Goal: Task Accomplishment & Management: Use online tool/utility

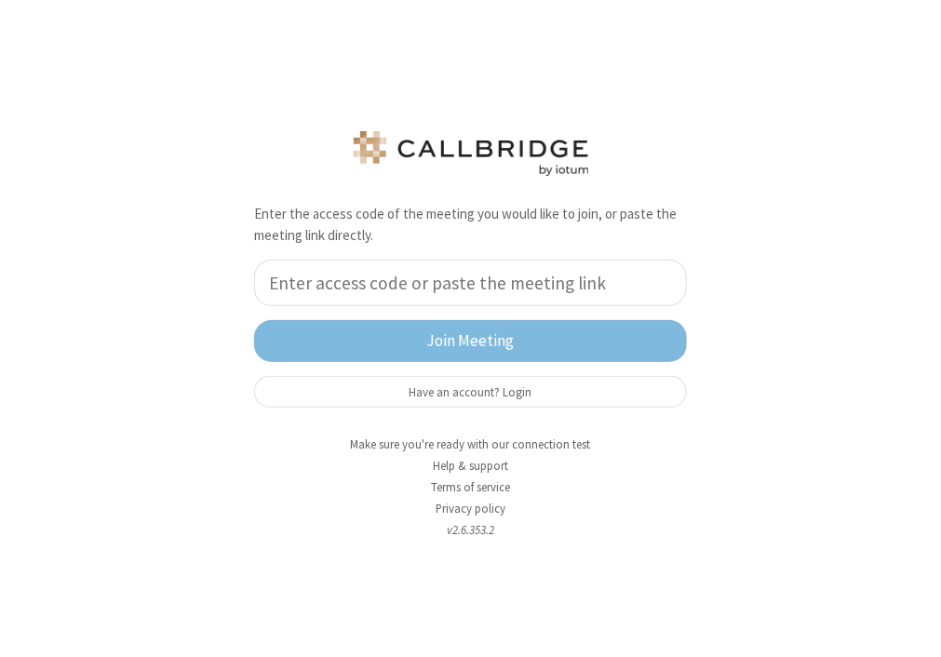
drag, startPoint x: 812, startPoint y: 113, endPoint x: 847, endPoint y: 189, distance: 83.7
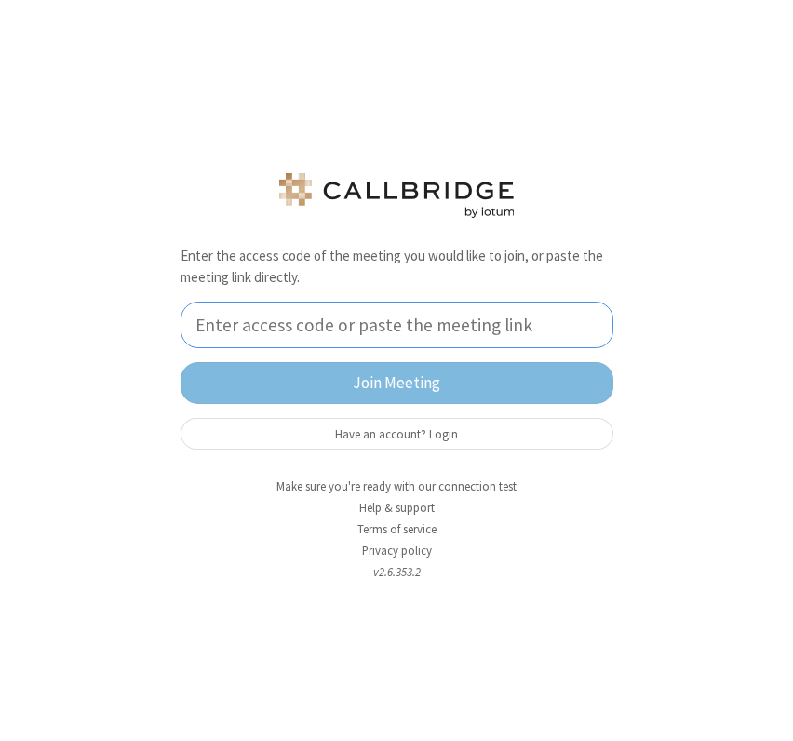
click at [420, 323] on input "tel" at bounding box center [397, 324] width 433 height 47
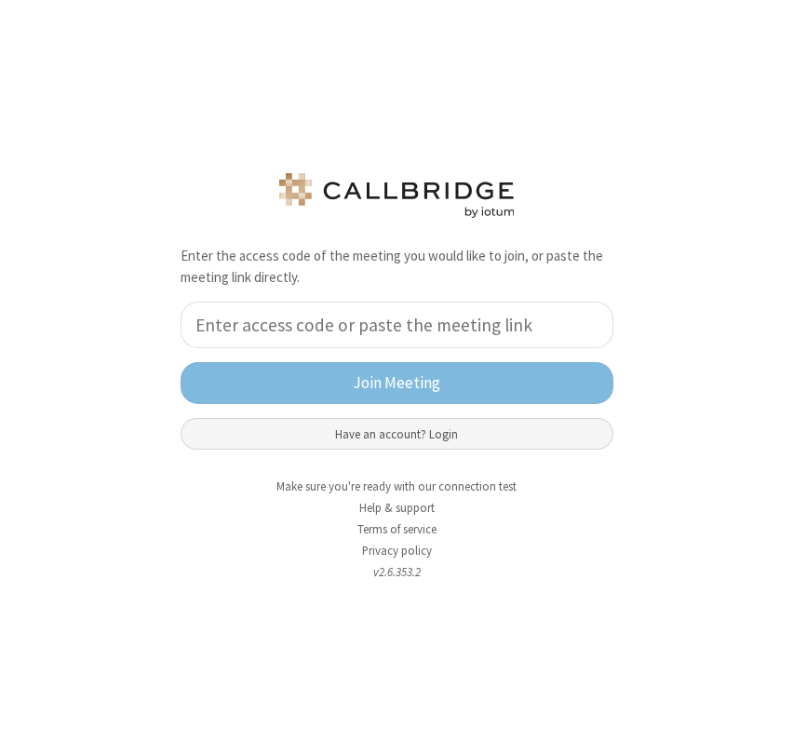
click at [395, 440] on button "Have an account? Login" at bounding box center [397, 434] width 433 height 32
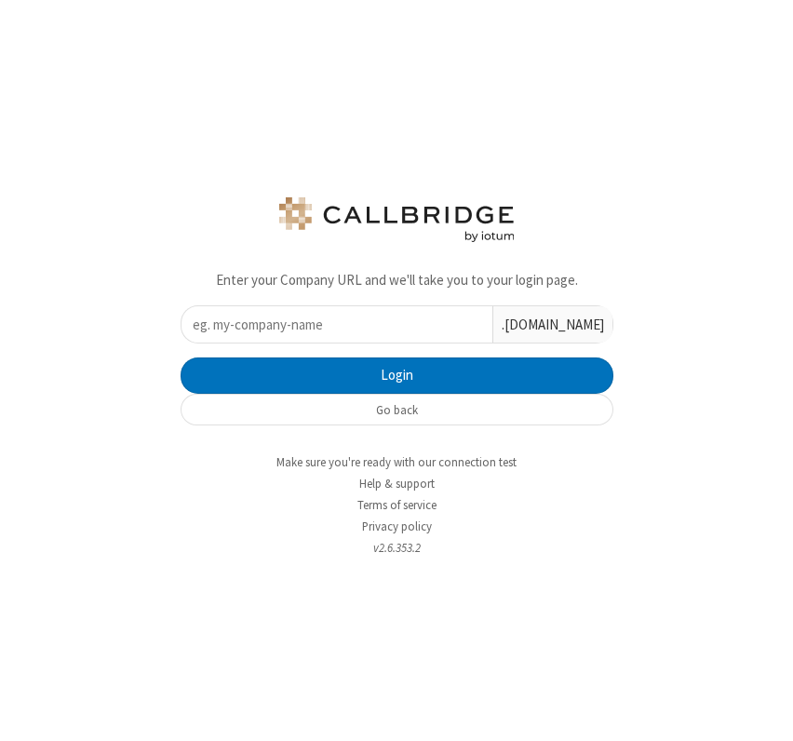
click at [329, 342] on input "text" at bounding box center [336, 324] width 311 height 36
click at [329, 330] on input "text" at bounding box center [336, 324] width 311 height 36
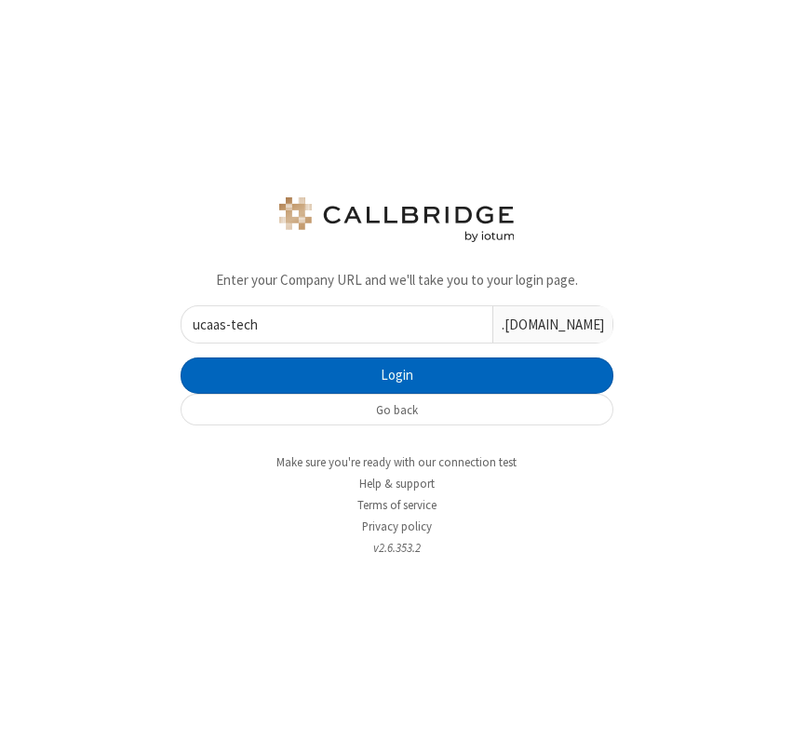
type input "ucaas-tech"
click at [393, 362] on button "Login" at bounding box center [397, 375] width 433 height 37
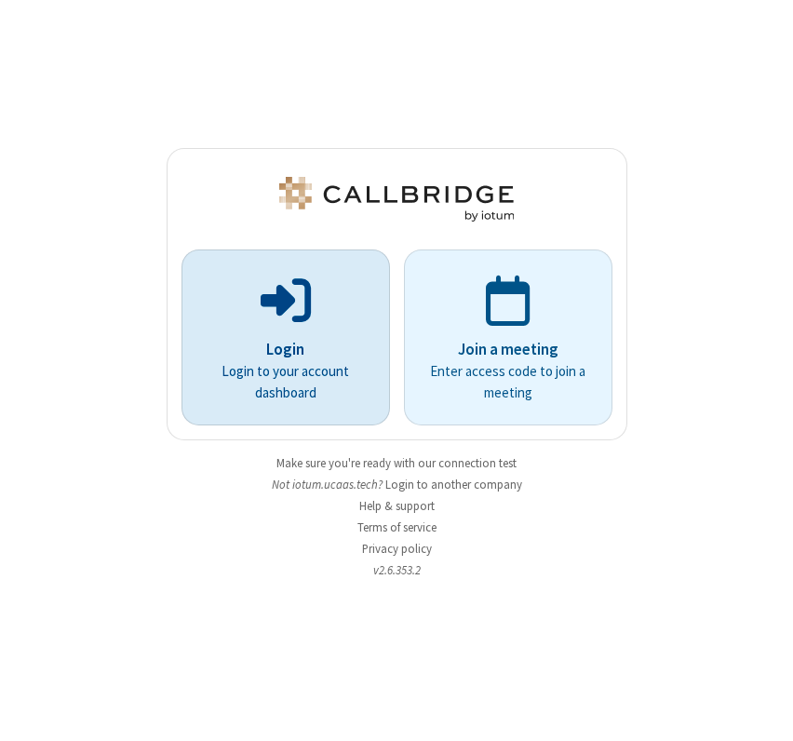
click at [290, 332] on div "Login Login to your account dashboard" at bounding box center [286, 337] width 184 height 160
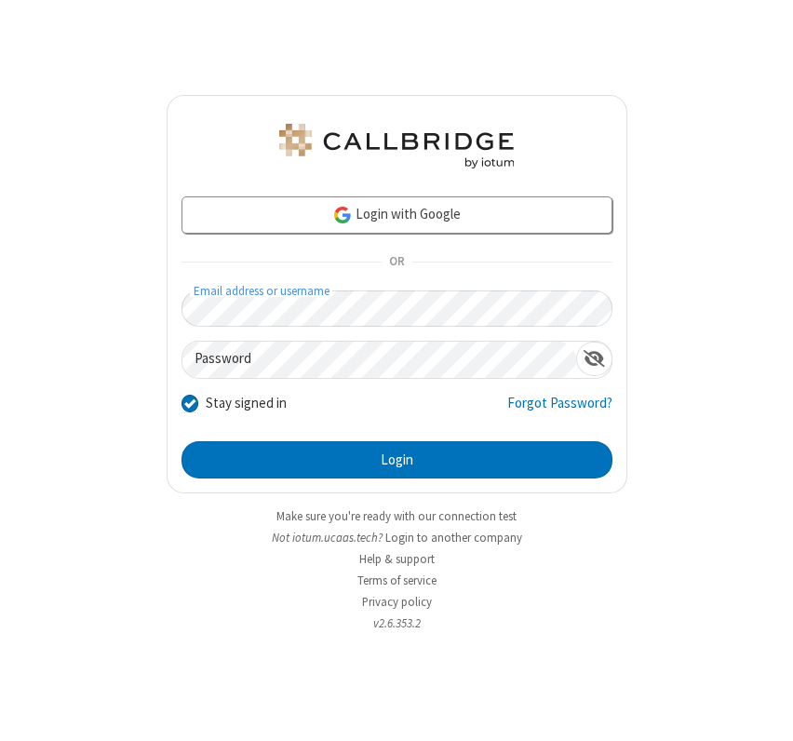
click at [181, 441] on button "Login" at bounding box center [396, 459] width 431 height 37
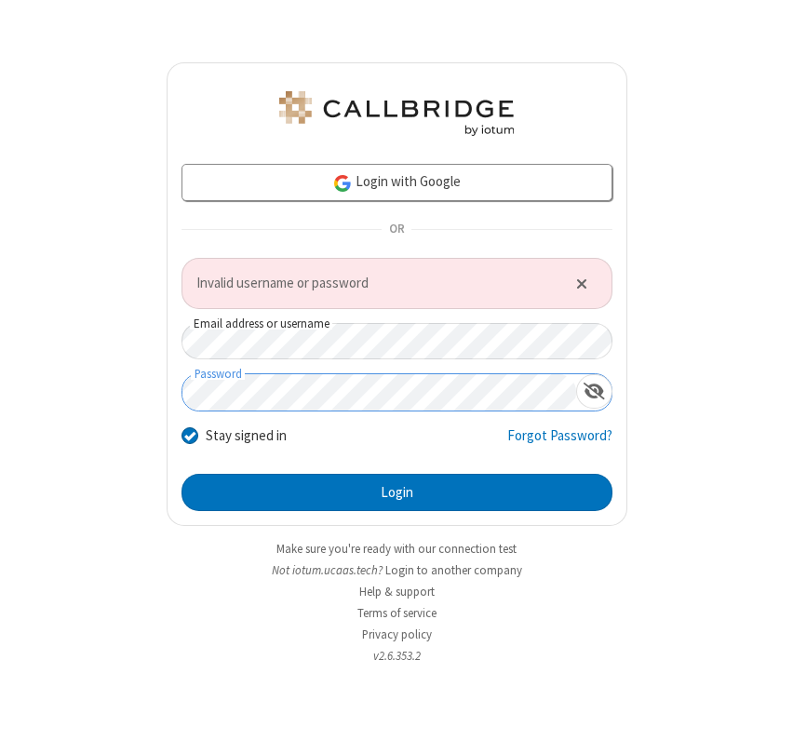
click button "Close alert" at bounding box center [581, 283] width 31 height 28
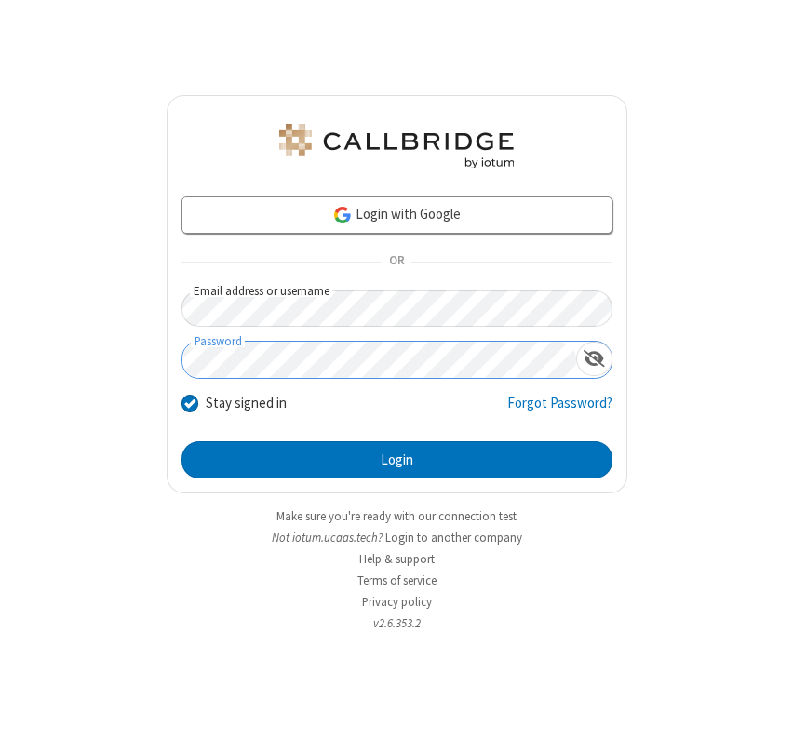
click at [181, 441] on button "Login" at bounding box center [396, 459] width 431 height 37
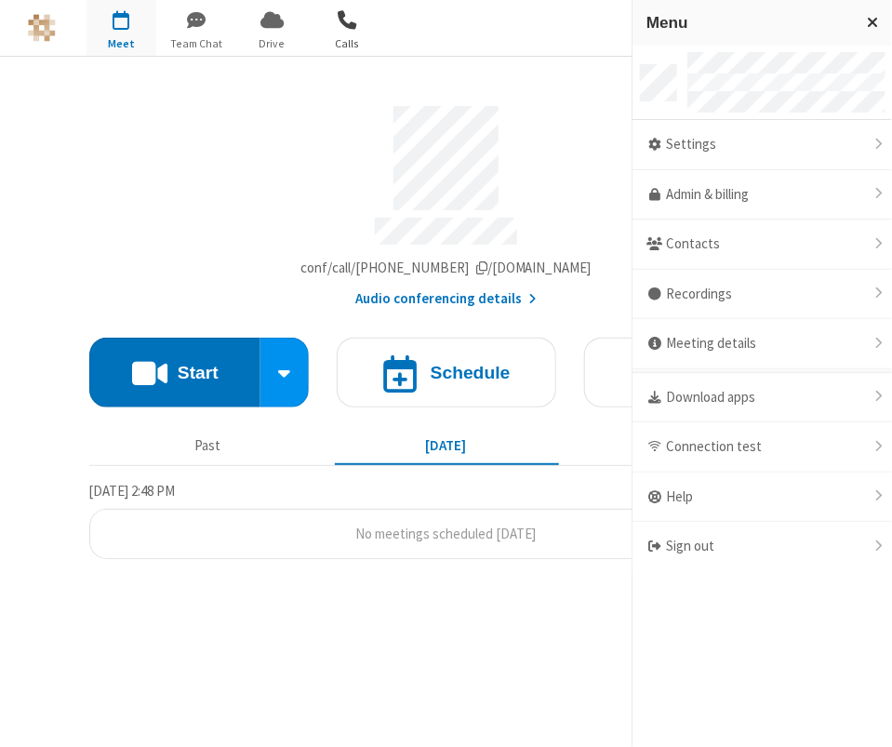
drag, startPoint x: 345, startPoint y: 37, endPoint x: 340, endPoint y: 47, distance: 11.7
click at [344, 49] on span "Calls" at bounding box center [348, 43] width 70 height 17
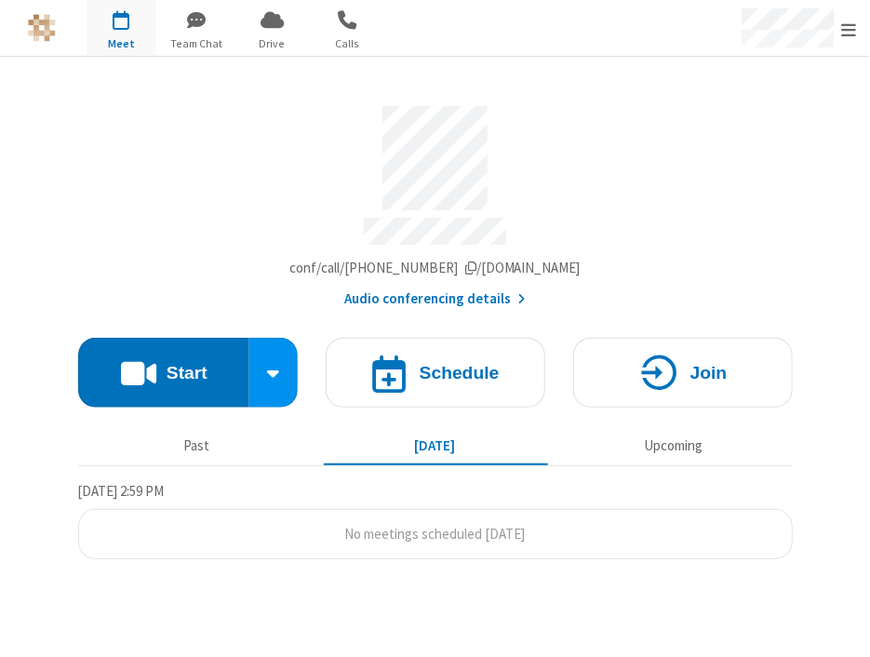
click at [423, 226] on div "Account details" at bounding box center [435, 234] width 715 height 33
click at [423, 230] on div "Account details" at bounding box center [435, 234] width 715 height 33
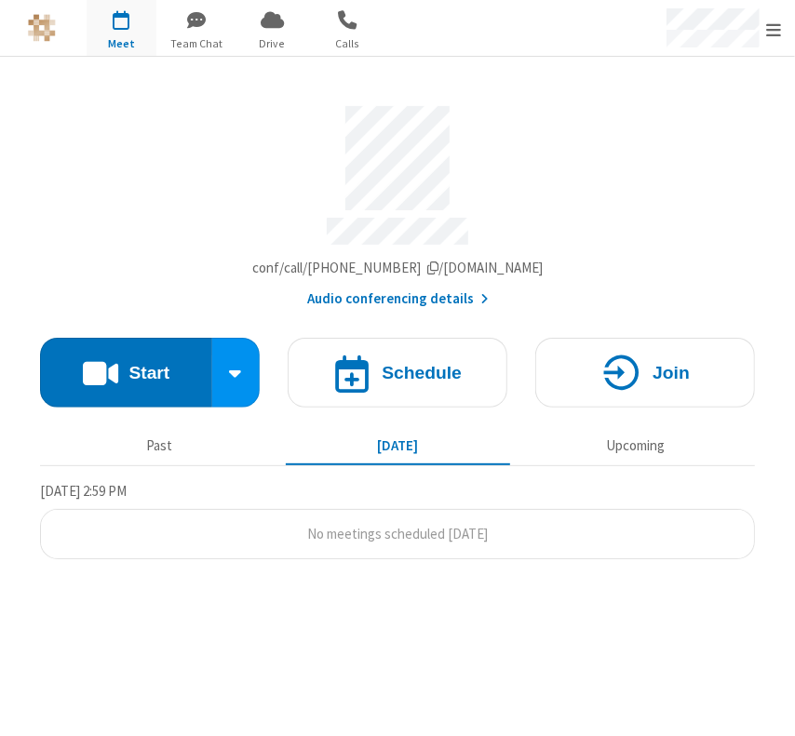
click at [423, 602] on section "Meeting link ucaas-tech.callbridge.rocks/conf/call/9652646 Audio conferencing d…" at bounding box center [397, 396] width 795 height 679
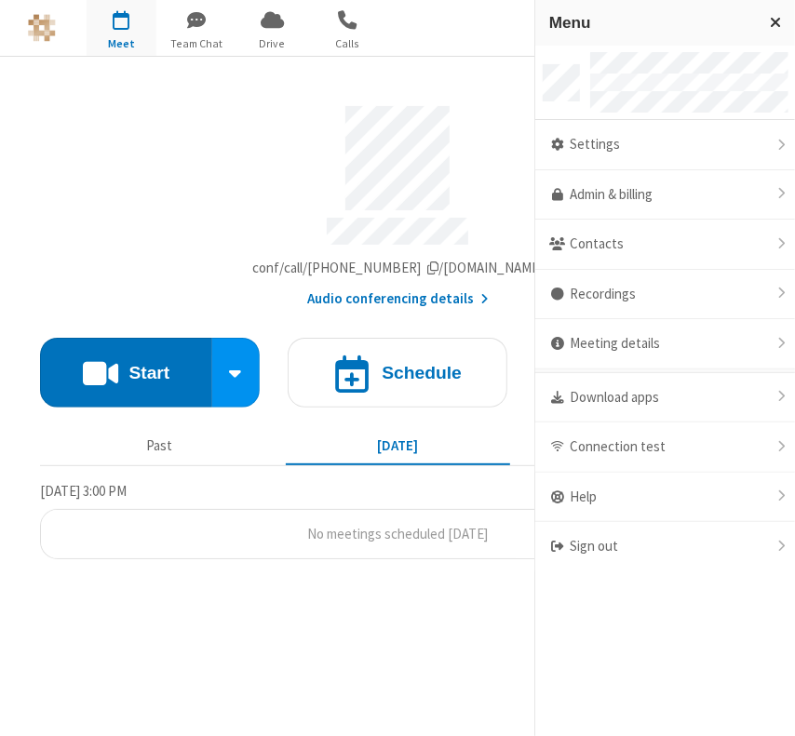
click at [423, 32] on div "Menu" at bounding box center [665, 23] width 260 height 46
click at [423, 613] on section "Meeting link ucaas-tech.callbridge.rocks/conf/call/9652646 Audio conferencing d…" at bounding box center [397, 396] width 795 height 679
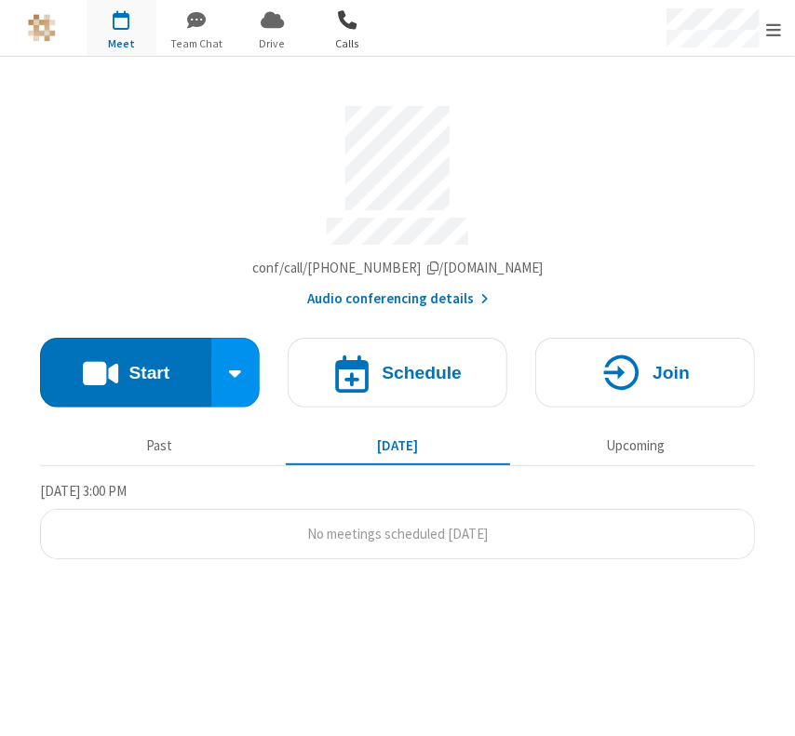
click at [346, 17] on span "button" at bounding box center [348, 20] width 70 height 32
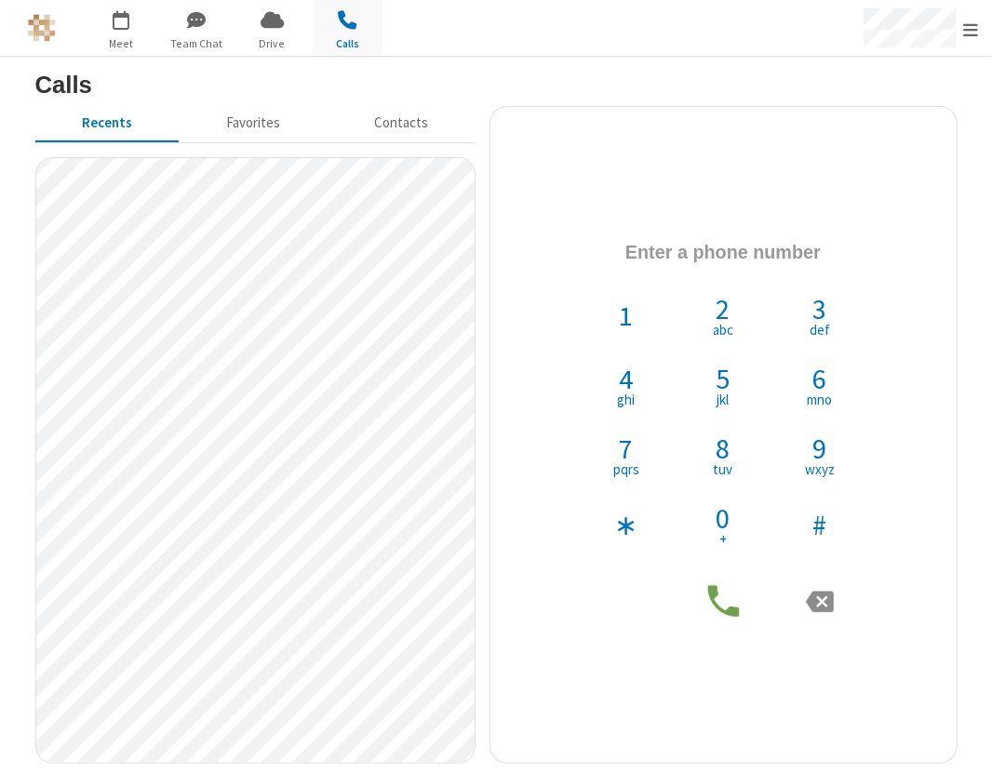
click at [423, 499] on div "1 2 abc 3 def 4 ghi 5 jkl 6 mno 7 pqrs 8 tuv 9 wxyz ∗ 0 + #" at bounding box center [723, 434] width 438 height 418
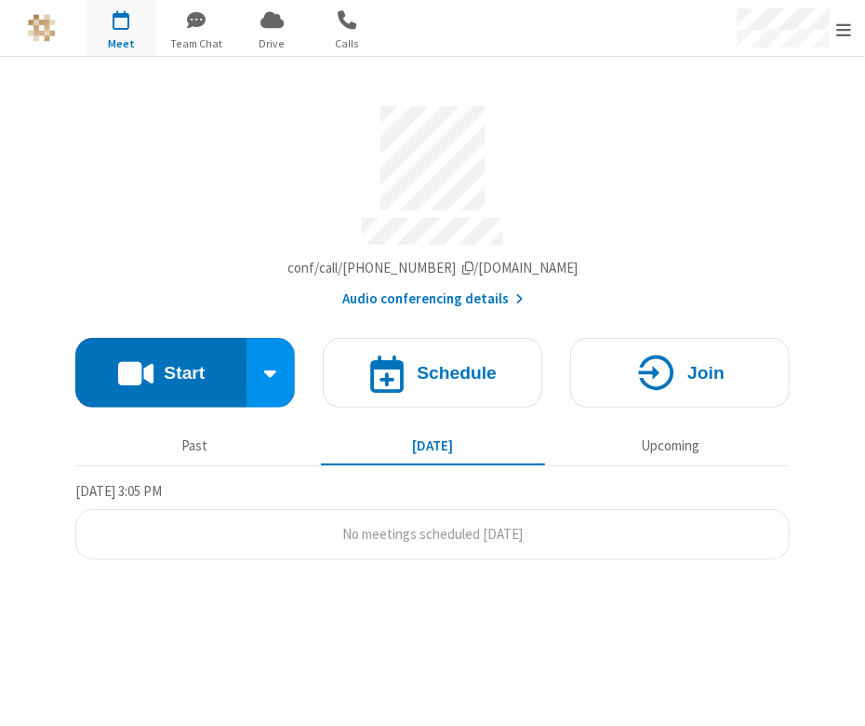
click at [423, 647] on section "Meeting link ucaas-tech.callbridge.rocks/conf/call/9652646 Audio conferencing d…" at bounding box center [432, 391] width 865 height 669
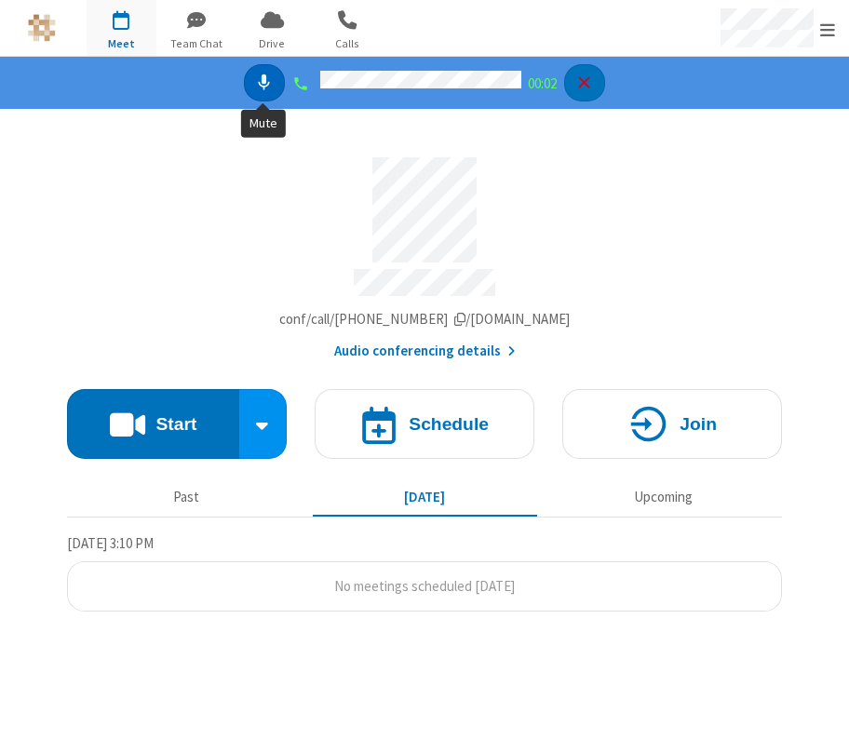
click at [259, 78] on icon "Mute" at bounding box center [264, 83] width 20 height 20
click at [423, 82] on icon "Hangup" at bounding box center [584, 83] width 20 height 20
